Goal: Information Seeking & Learning: Find specific fact

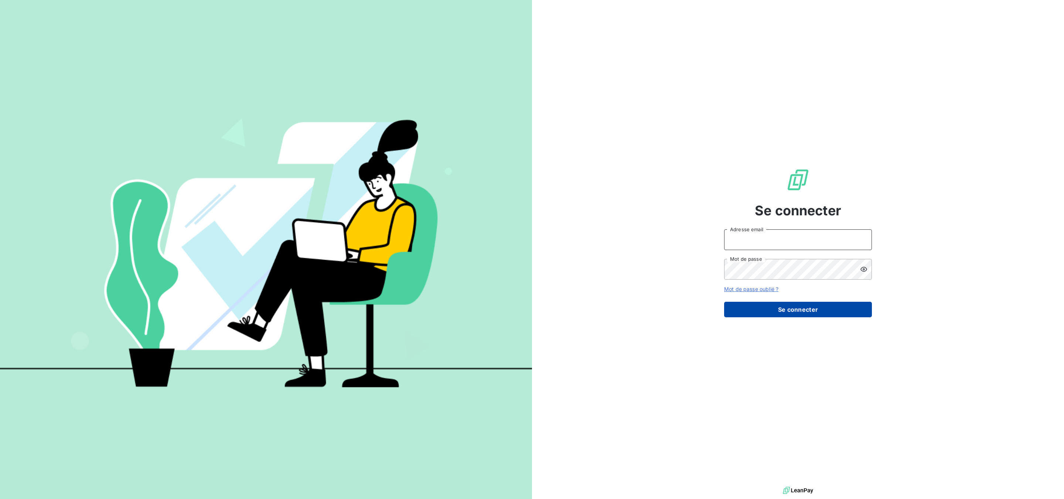
type input "[PERSON_NAME][EMAIL_ADDRESS][PERSON_NAME][DOMAIN_NAME]"
click at [779, 306] on button "Se connecter" at bounding box center [798, 310] width 148 height 16
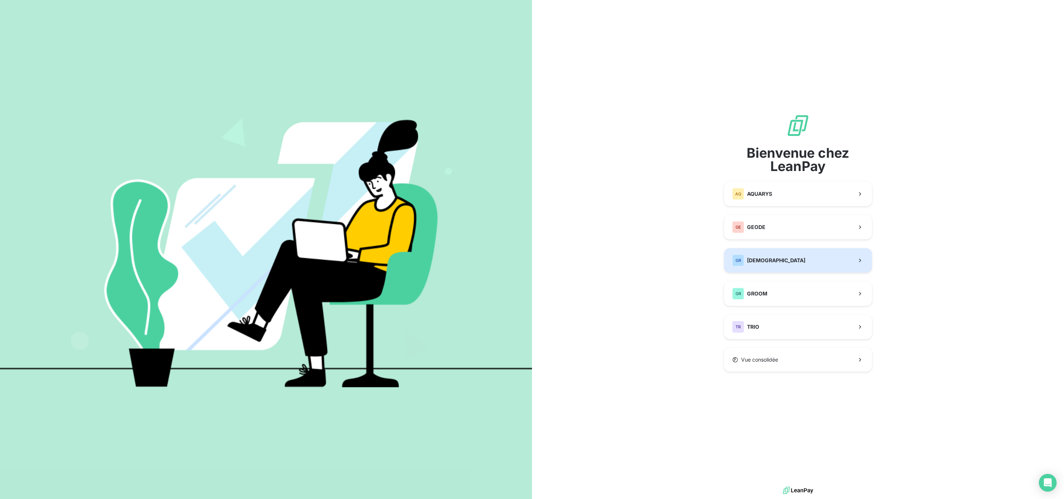
click at [771, 260] on span "[DEMOGRAPHIC_DATA]" at bounding box center [776, 260] width 58 height 7
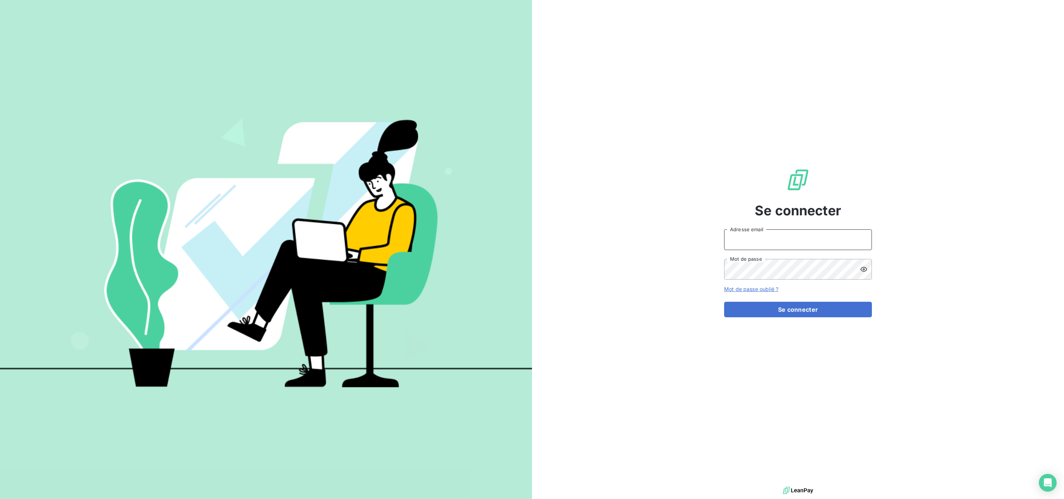
type input "[PERSON_NAME][EMAIL_ADDRESS][PERSON_NAME][DOMAIN_NAME]"
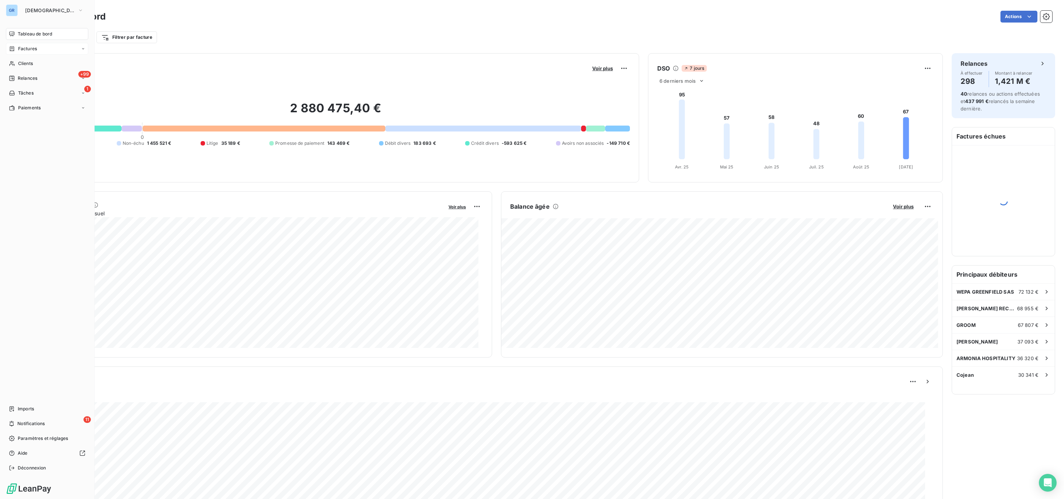
click at [25, 48] on span "Factures" at bounding box center [27, 48] width 19 height 7
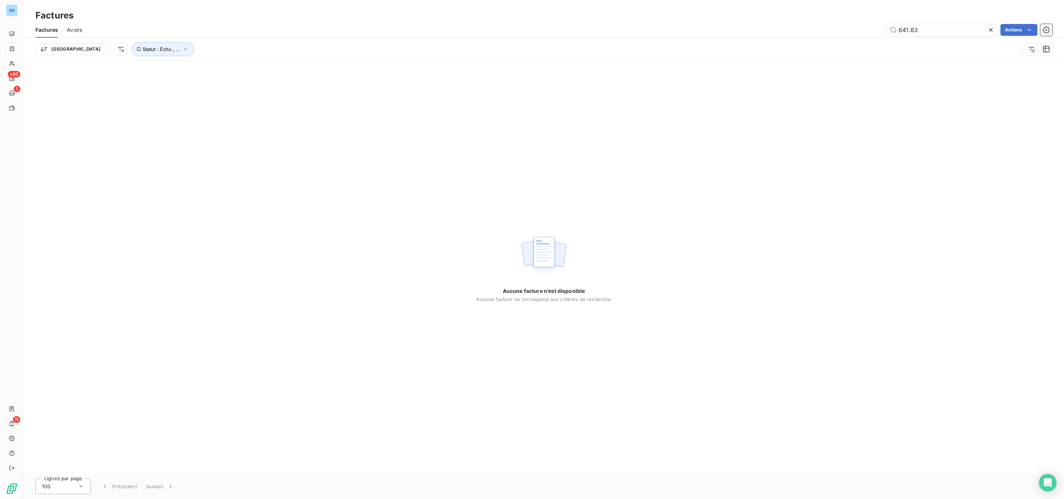
click at [197, 89] on div "Aucune facture n’est disponible Aucune facture ne correspond aux critères de re…" at bounding box center [544, 267] width 1041 height 413
click at [923, 29] on input "641.83" at bounding box center [942, 30] width 111 height 12
drag, startPoint x: 922, startPoint y: 29, endPoint x: 701, endPoint y: 13, distance: 222.4
click at [701, 13] on div "Factures Factures Avoirs 641.83 Actions Trier Statut : Échu , ..." at bounding box center [544, 30] width 1041 height 61
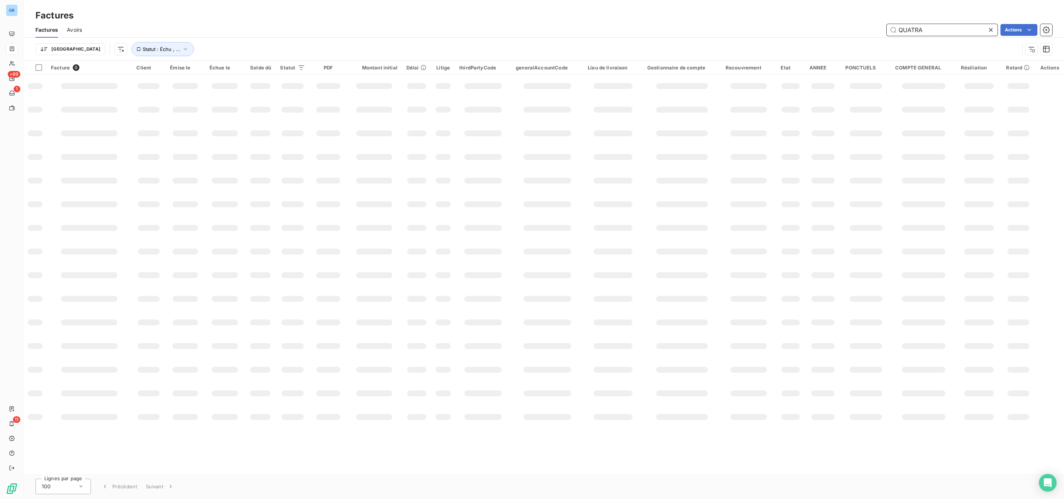
type input "QUATRA"
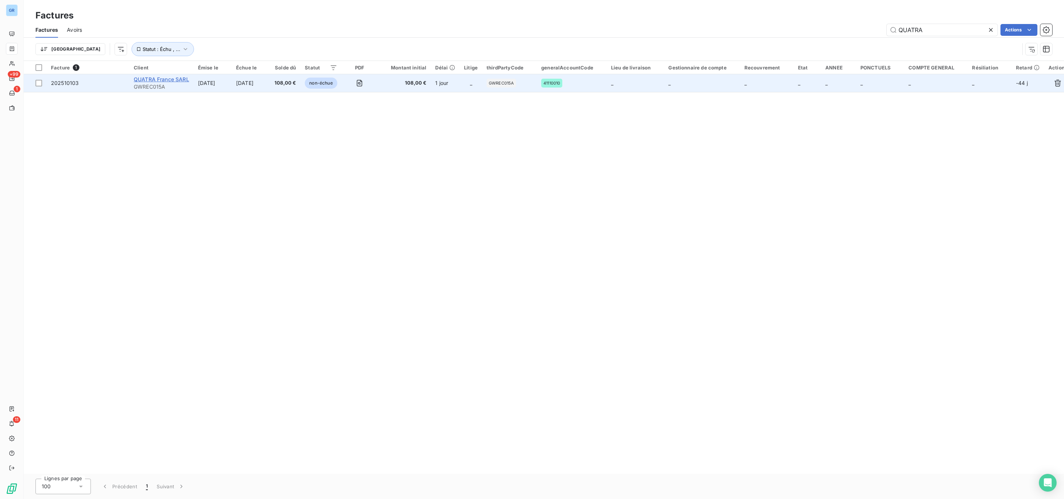
click at [180, 82] on span "QUATRA France SARL" at bounding box center [161, 79] width 55 height 6
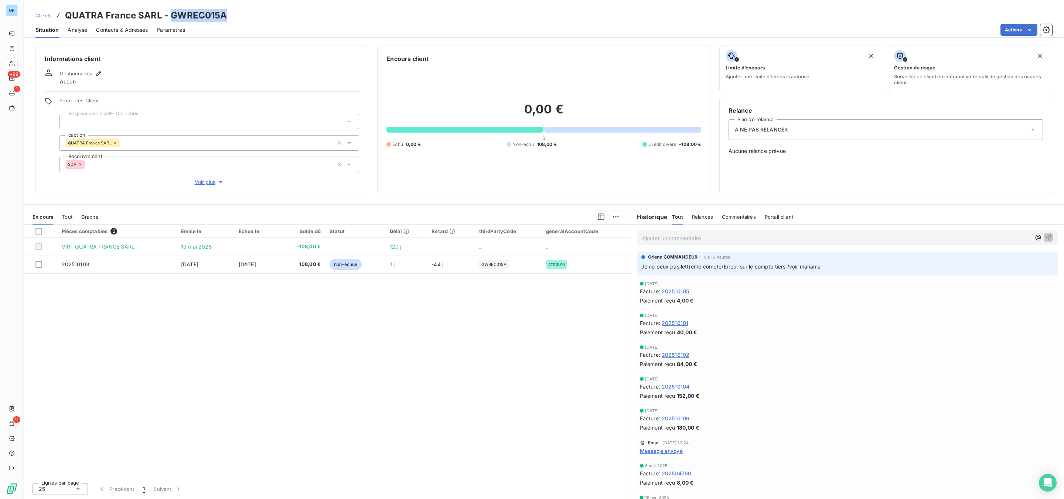
drag, startPoint x: 226, startPoint y: 18, endPoint x: 169, endPoint y: 12, distance: 57.6
click at [169, 12] on div "Clients QUATRA [GEOGRAPHIC_DATA] SARL - GWREC015A" at bounding box center [544, 15] width 1041 height 13
copy h3 "GWREC015A"
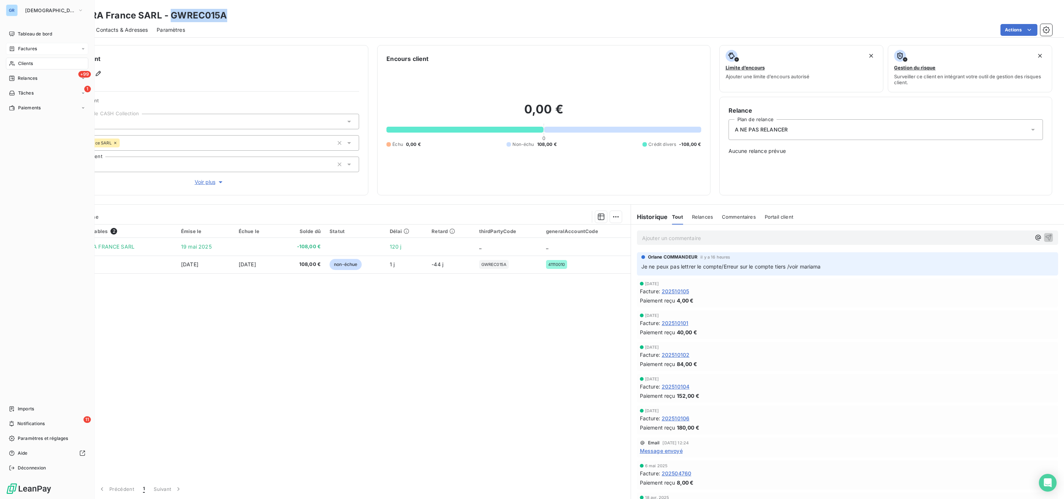
click at [34, 44] on div "Factures" at bounding box center [47, 49] width 82 height 12
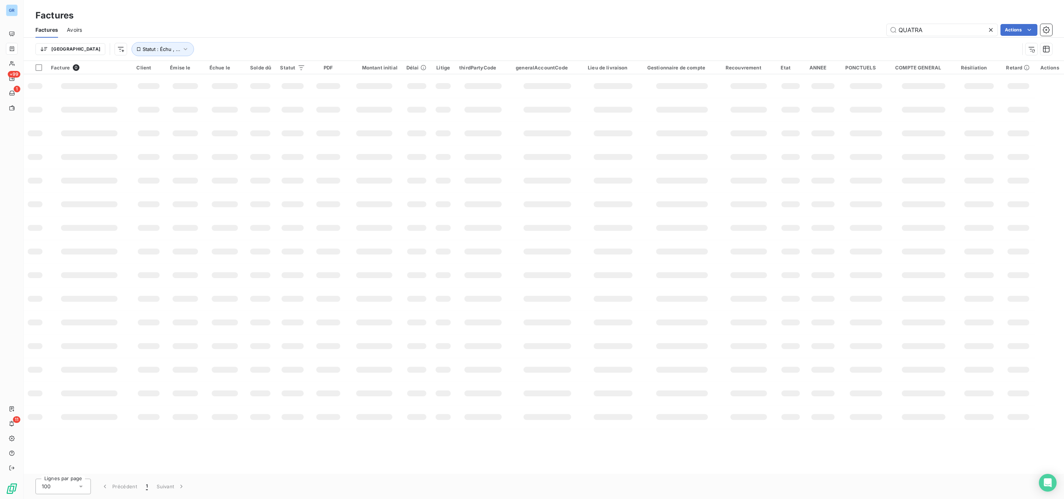
drag, startPoint x: 953, startPoint y: 31, endPoint x: 657, endPoint y: 21, distance: 296.9
click at [738, 21] on div "Factures Factures Avoirs QUATRA Actions Trier Statut : Échu , ..." at bounding box center [544, 30] width 1041 height 61
click at [925, 30] on input "QUATRA" at bounding box center [942, 30] width 111 height 12
drag, startPoint x: 950, startPoint y: 33, endPoint x: 702, endPoint y: 30, distance: 248.4
click at [702, 30] on div "QUATRA Actions" at bounding box center [572, 30] width 962 height 12
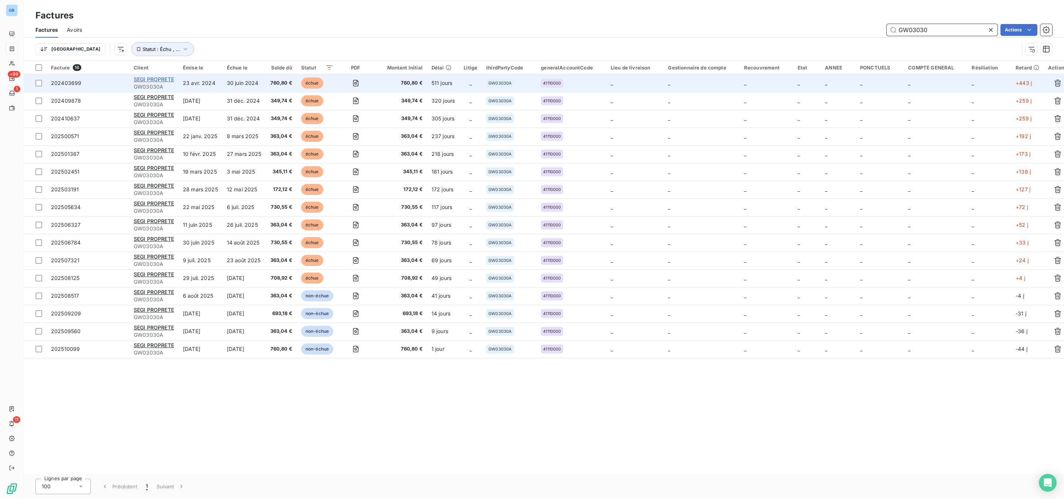
type input "GW03030"
click at [155, 80] on span "SEGI PROPRETE" at bounding box center [154, 79] width 40 height 6
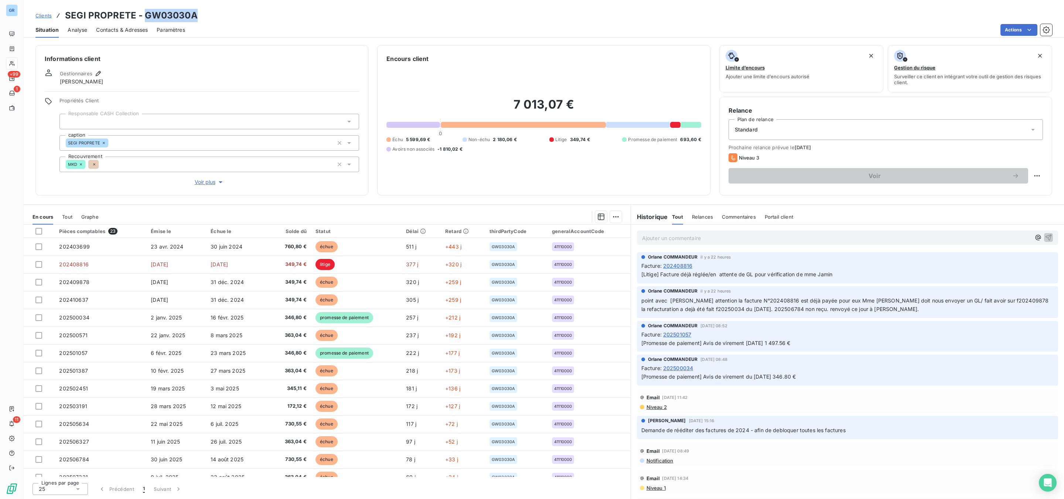
drag, startPoint x: 200, startPoint y: 14, endPoint x: 150, endPoint y: 16, distance: 50.3
click at [146, 15] on div "Clients SEGI PROPRETE - GW03030A" at bounding box center [544, 15] width 1041 height 13
copy h3 "GW03030A"
